Goal: Navigation & Orientation: Locate item on page

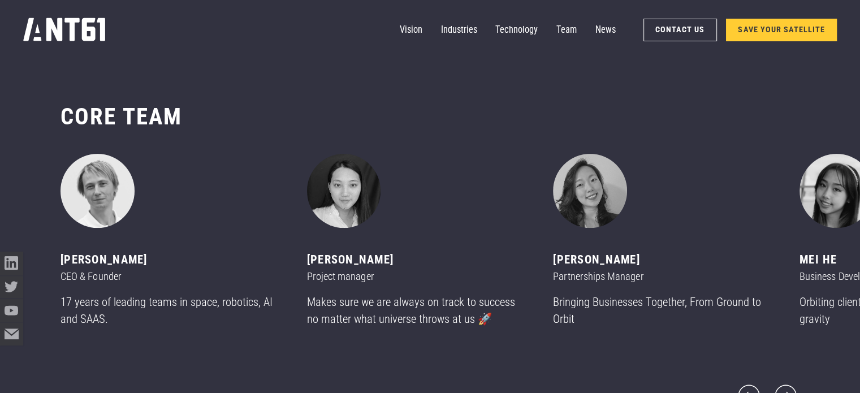
scroll to position [4657, 0]
drag, startPoint x: 385, startPoint y: 312, endPoint x: 418, endPoint y: 310, distance: 33.4
click at [400, 312] on p "Makes sure we are always on track to success no matter what universe throws at …" at bounding box center [416, 310] width 219 height 34
click at [461, 327] on p "Makes sure we are always on track to success no matter what universe throws at …" at bounding box center [416, 310] width 219 height 34
drag, startPoint x: 716, startPoint y: 301, endPoint x: 617, endPoint y: 303, distance: 98.4
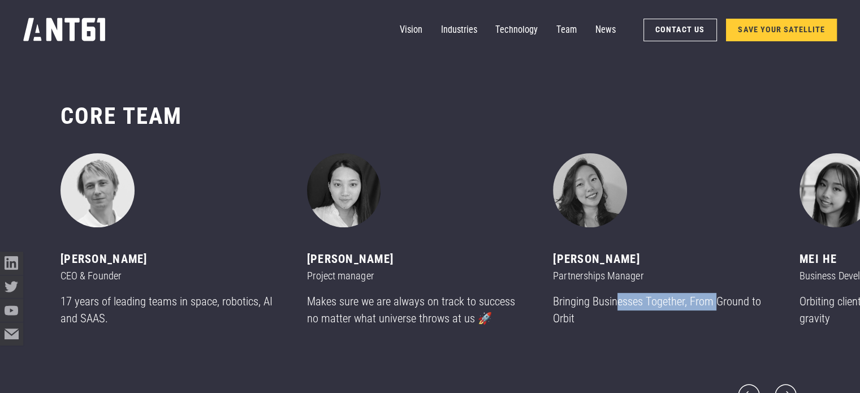
click at [617, 303] on div "[PERSON_NAME] Partnerships Manager Bringing Businesses Together, From Ground to…" at bounding box center [662, 244] width 219 height 183
click at [532, 308] on div "[PERSON_NAME] Project manager Makes sure we are always on track to success no m…" at bounding box center [430, 244] width 247 height 183
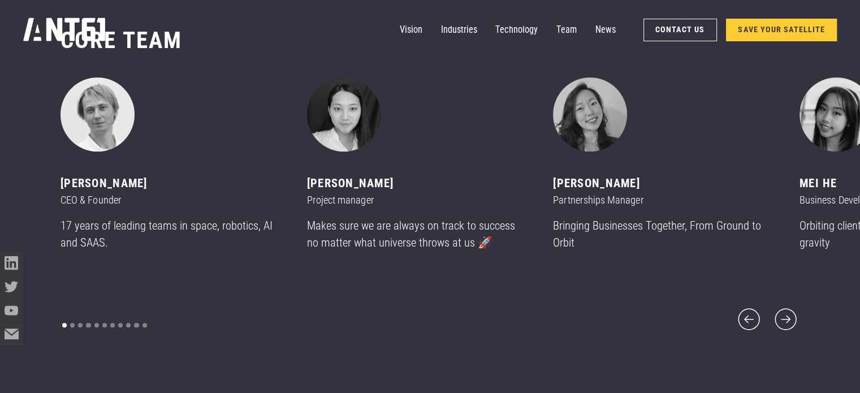
scroll to position [4714, 0]
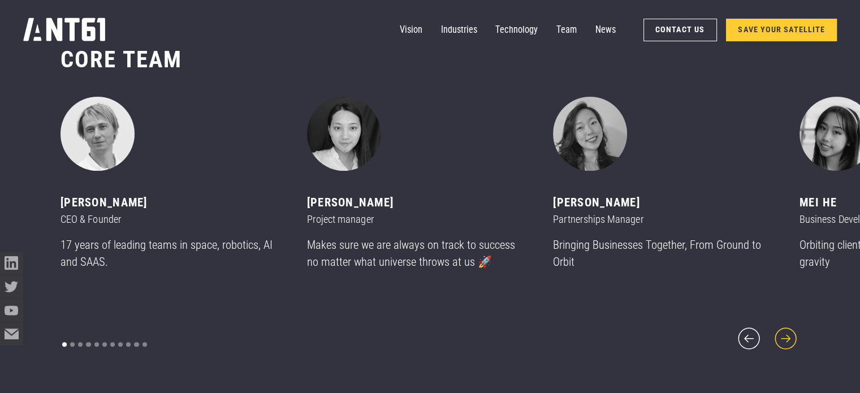
click at [784, 336] on icon "next slide" at bounding box center [786, 339] width 28 height 28
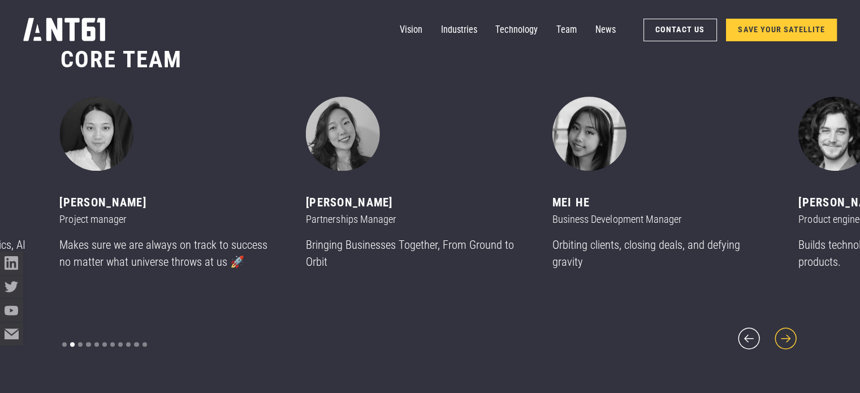
click at [784, 336] on icon "next slide" at bounding box center [786, 339] width 28 height 28
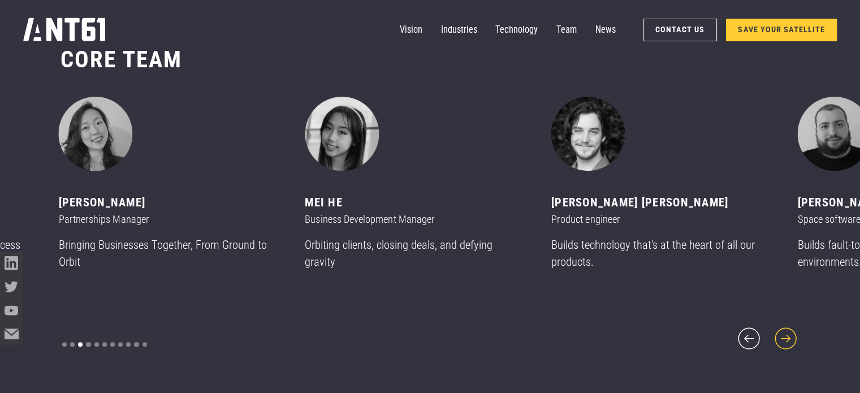
click at [784, 336] on icon "next slide" at bounding box center [786, 339] width 28 height 28
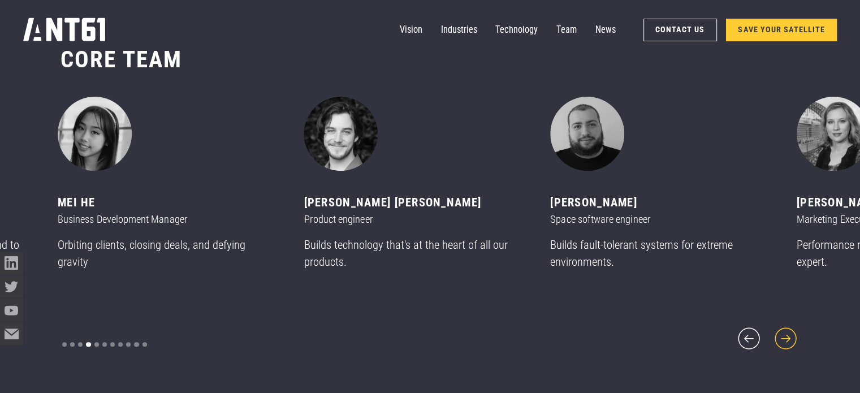
click at [784, 336] on icon "next slide" at bounding box center [786, 339] width 28 height 28
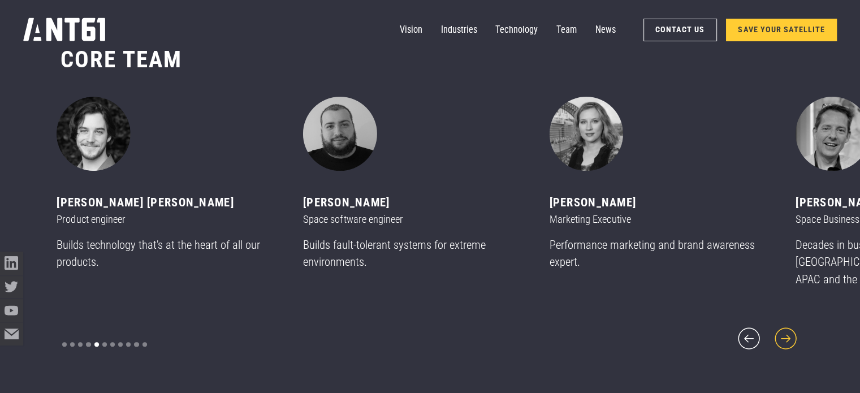
click at [792, 332] on icon "next slide" at bounding box center [786, 339] width 28 height 28
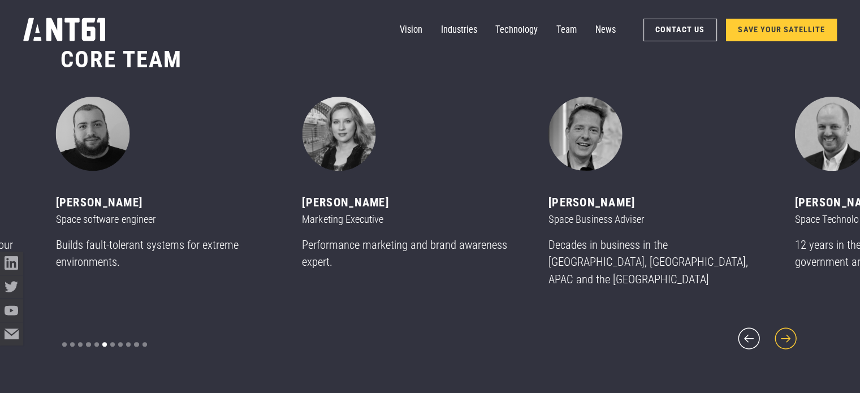
click at [792, 332] on icon "next slide" at bounding box center [786, 339] width 28 height 28
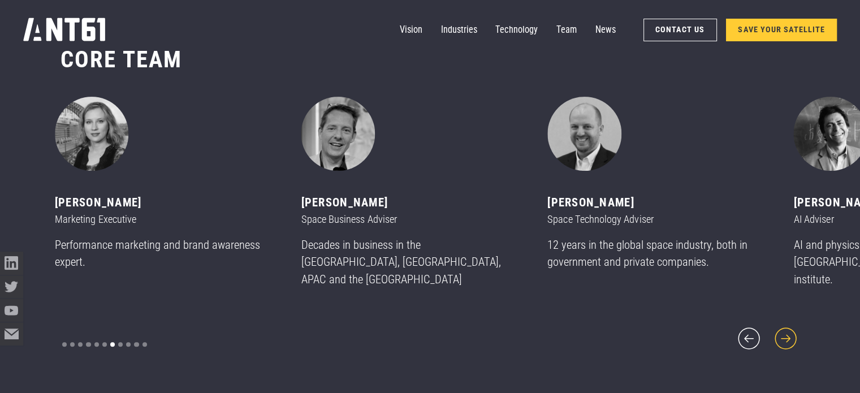
click at [792, 332] on icon "next slide" at bounding box center [786, 339] width 28 height 28
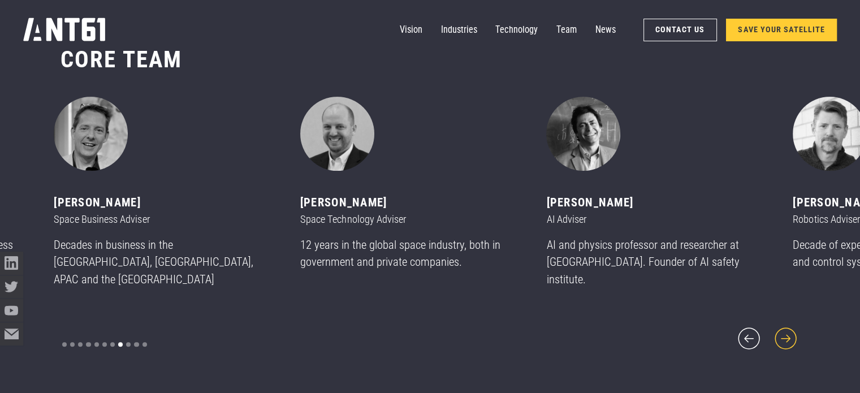
click at [792, 332] on icon "next slide" at bounding box center [786, 339] width 28 height 28
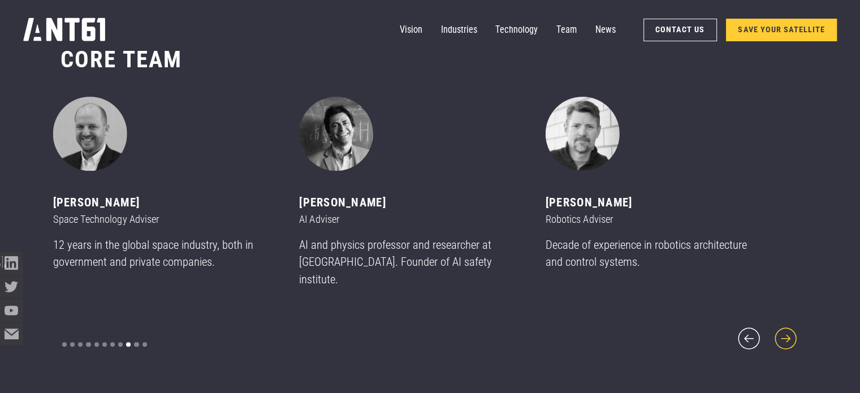
click at [792, 332] on icon "next slide" at bounding box center [786, 339] width 28 height 28
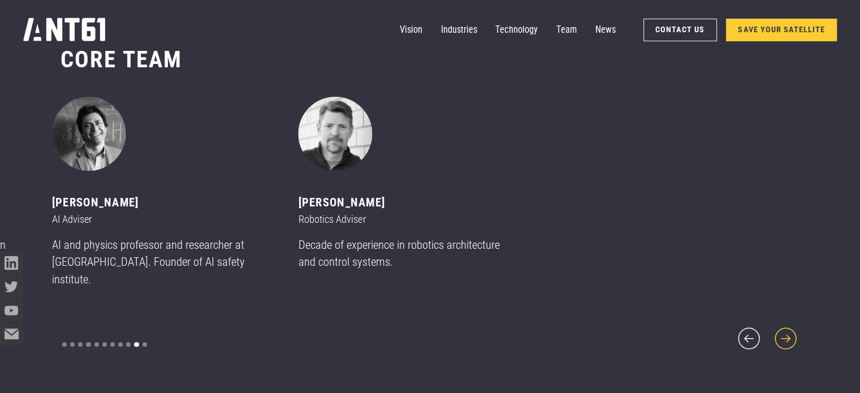
click at [789, 332] on icon "next slide" at bounding box center [786, 339] width 28 height 28
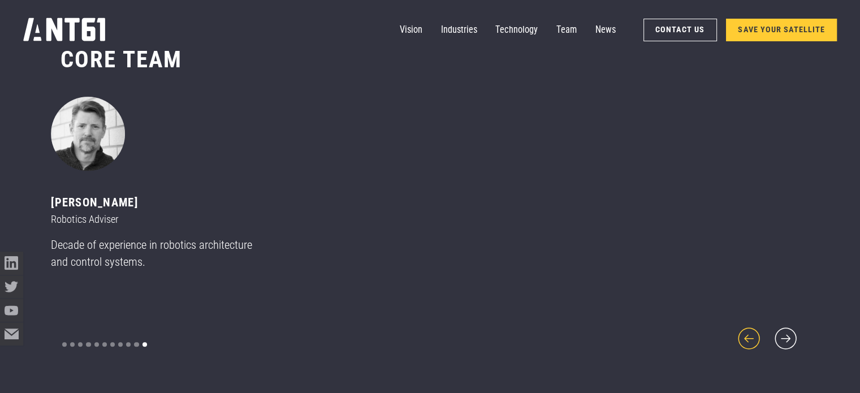
click at [751, 335] on icon "previous slide" at bounding box center [749, 339] width 28 height 28
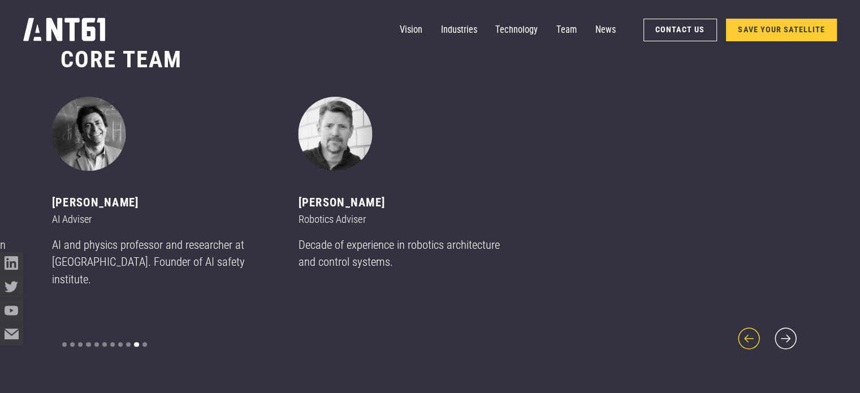
click at [751, 335] on icon "previous slide" at bounding box center [749, 339] width 28 height 28
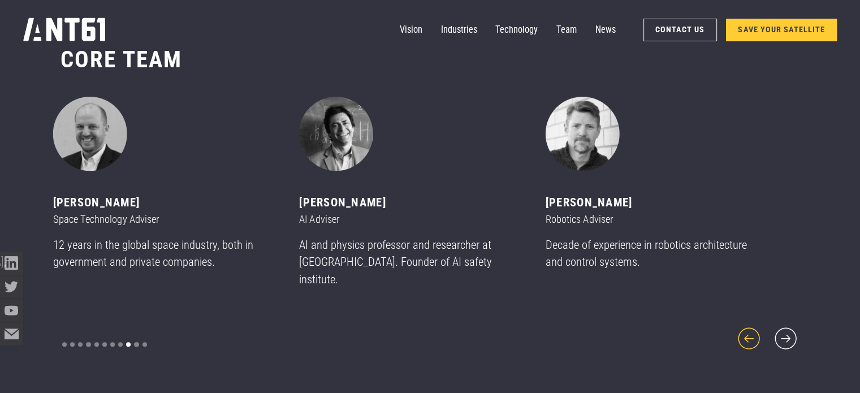
click at [751, 335] on icon "previous slide" at bounding box center [749, 339] width 28 height 28
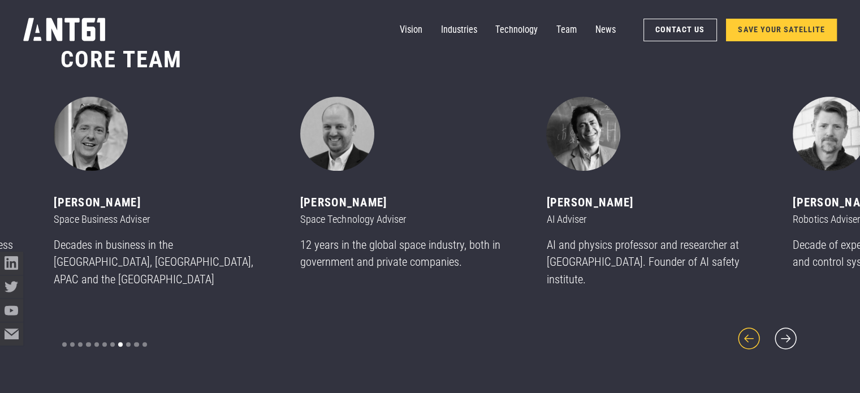
click at [751, 335] on icon "previous slide" at bounding box center [749, 339] width 28 height 28
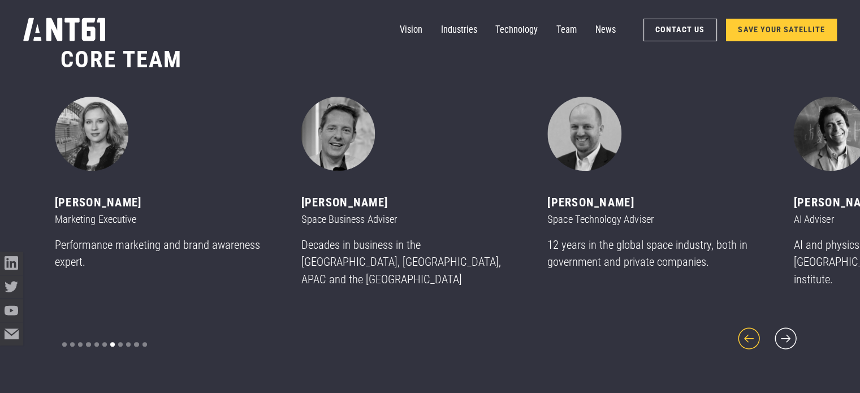
click at [751, 335] on icon "previous slide" at bounding box center [749, 339] width 28 height 28
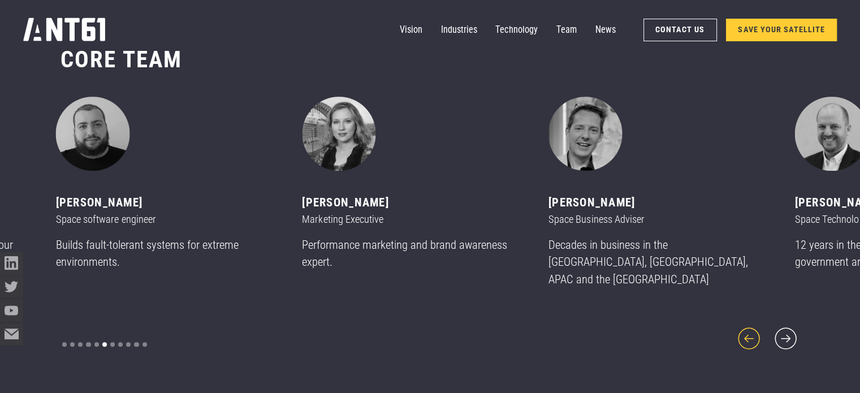
click at [751, 335] on icon "previous slide" at bounding box center [749, 339] width 28 height 28
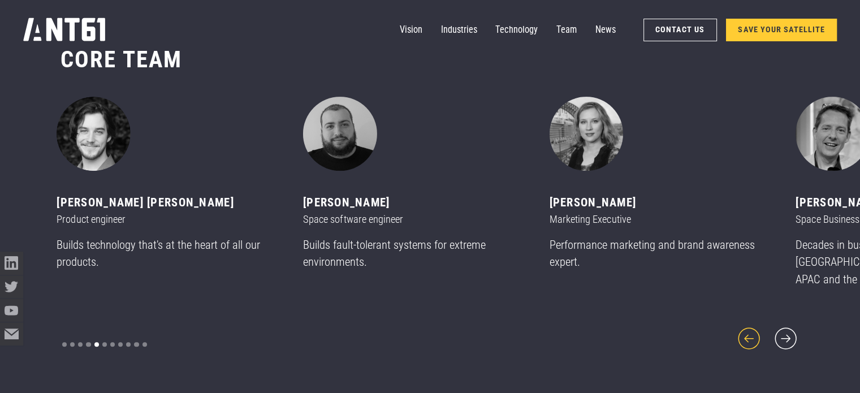
click at [751, 335] on icon "previous slide" at bounding box center [749, 339] width 28 height 28
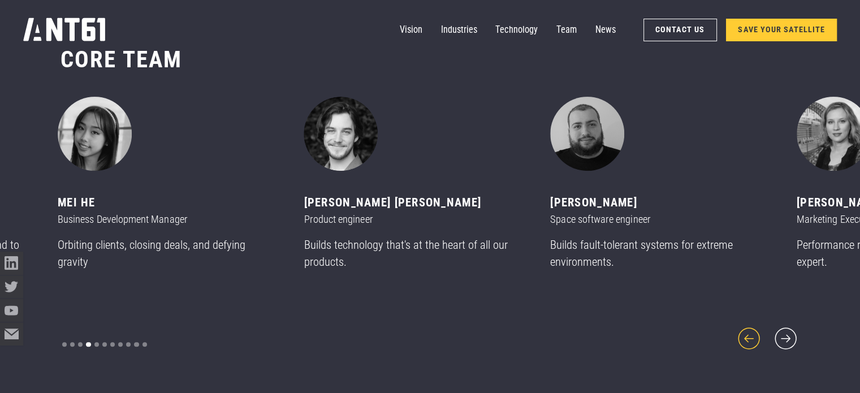
click at [751, 335] on icon "previous slide" at bounding box center [749, 339] width 28 height 28
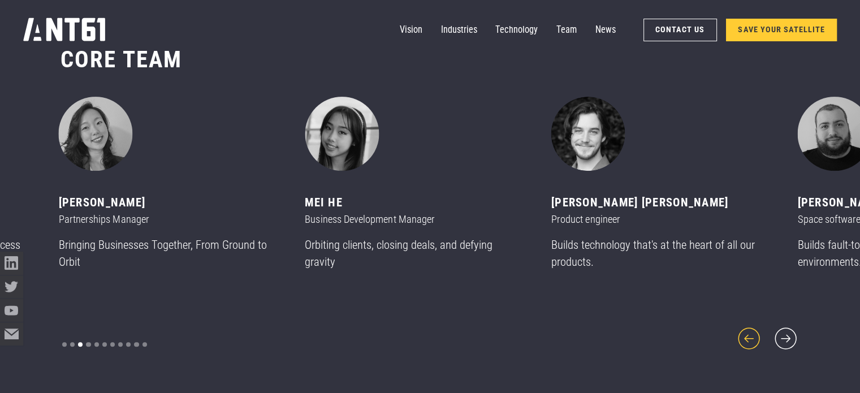
click at [751, 335] on icon "previous slide" at bounding box center [749, 339] width 28 height 28
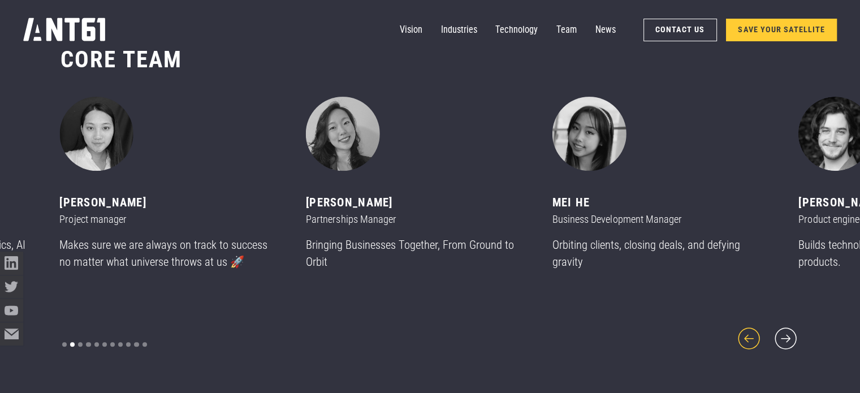
click at [751, 335] on icon "previous slide" at bounding box center [749, 339] width 28 height 28
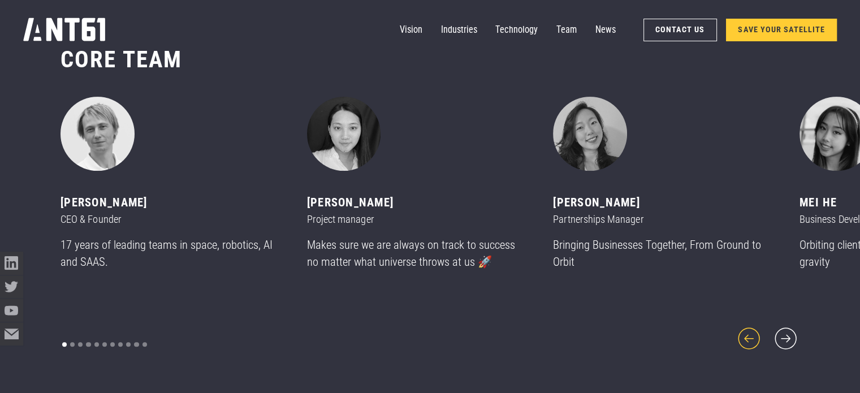
click at [751, 335] on icon "previous slide" at bounding box center [749, 339] width 28 height 28
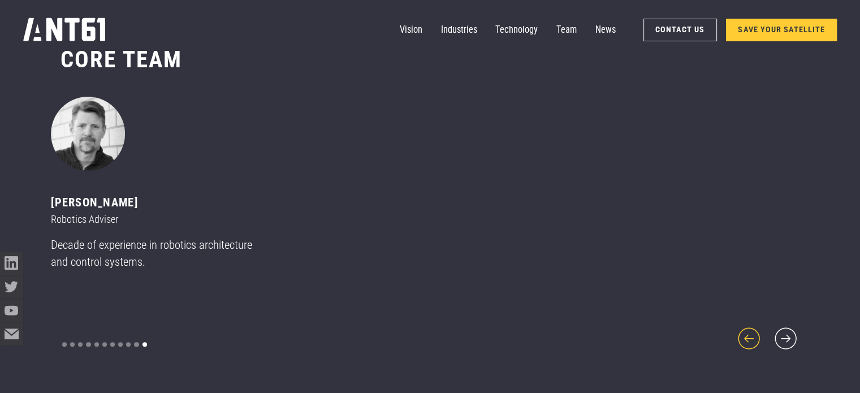
click at [756, 328] on icon "previous slide" at bounding box center [749, 339] width 28 height 28
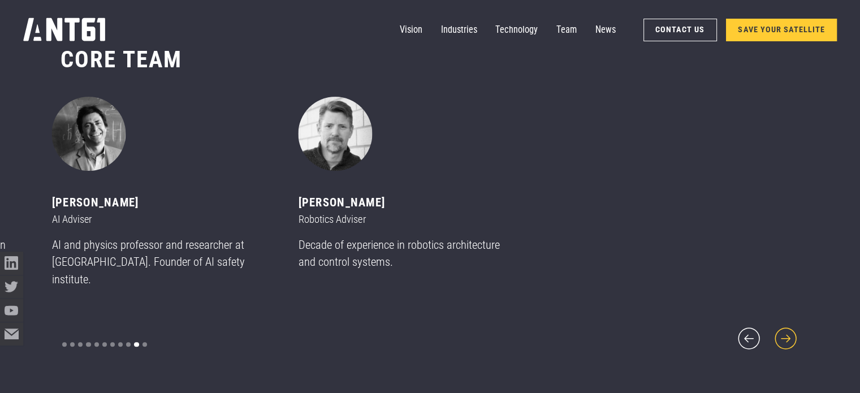
click at [781, 330] on icon "next slide" at bounding box center [786, 339] width 28 height 28
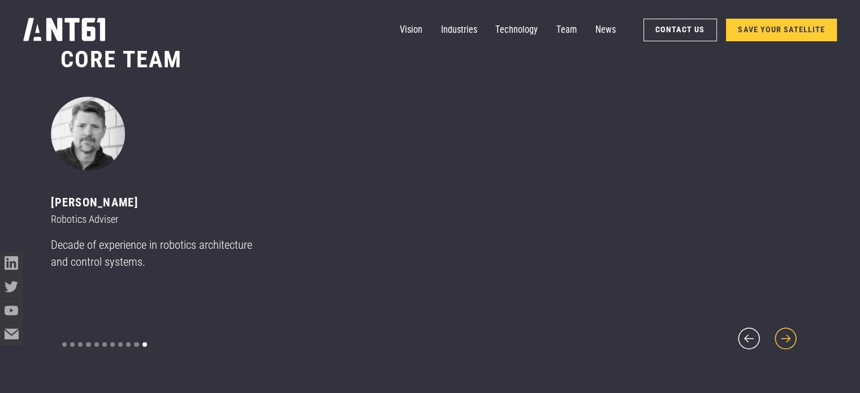
click at [783, 330] on icon "next slide" at bounding box center [786, 339] width 28 height 28
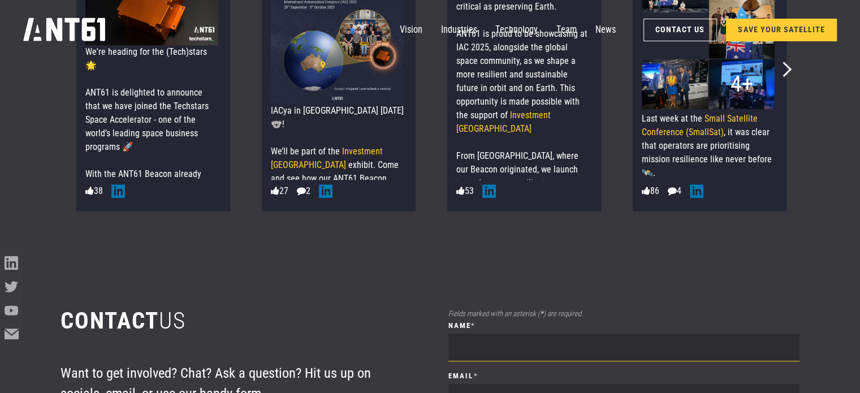
scroll to position [5279, 0]
